Goal: Information Seeking & Learning: Learn about a topic

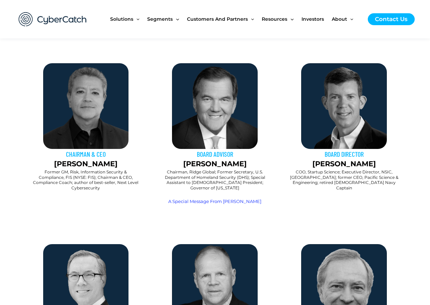
scroll to position [373, 0]
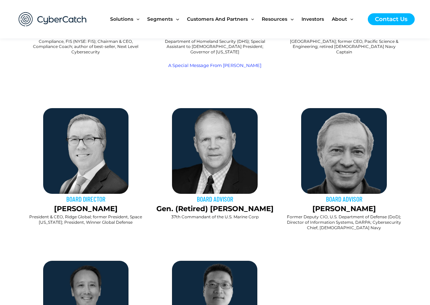
click at [96, 194] on h3 "BOARD DIRECTOR" at bounding box center [86, 198] width 122 height 9
click at [82, 214] on h2 "President & CEO, Ridge Global; former President, Space [US_STATE]; President, W…" at bounding box center [86, 219] width 122 height 11
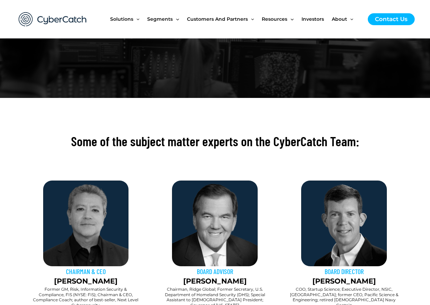
scroll to position [0, 0]
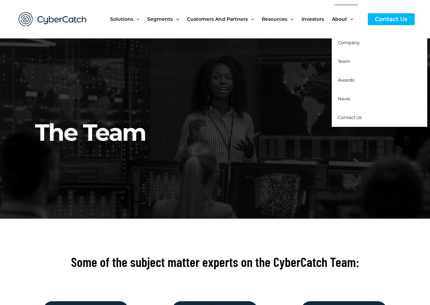
click at [344, 60] on span "Team" at bounding box center [343, 60] width 12 height 5
click at [342, 39] on link "Company" at bounding box center [378, 42] width 95 height 19
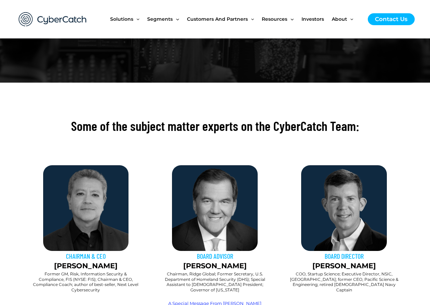
click at [93, 251] on h3 "CHAIRMAN & CEO" at bounding box center [86, 255] width 122 height 9
